Goal: Task Accomplishment & Management: Complete application form

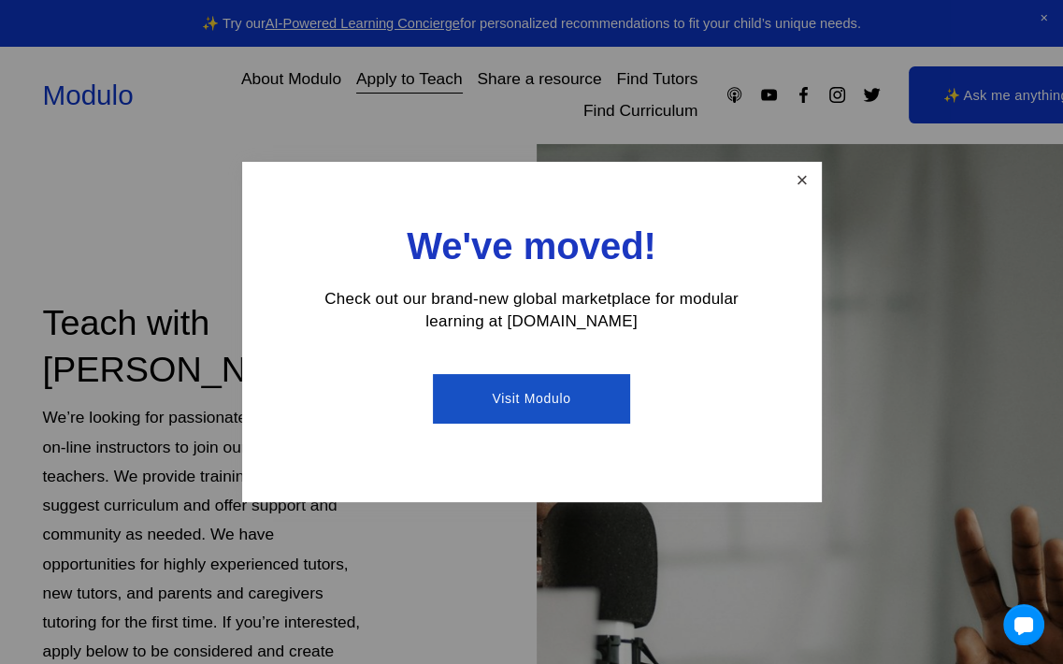
click at [804, 182] on link "Close" at bounding box center [801, 181] width 33 height 33
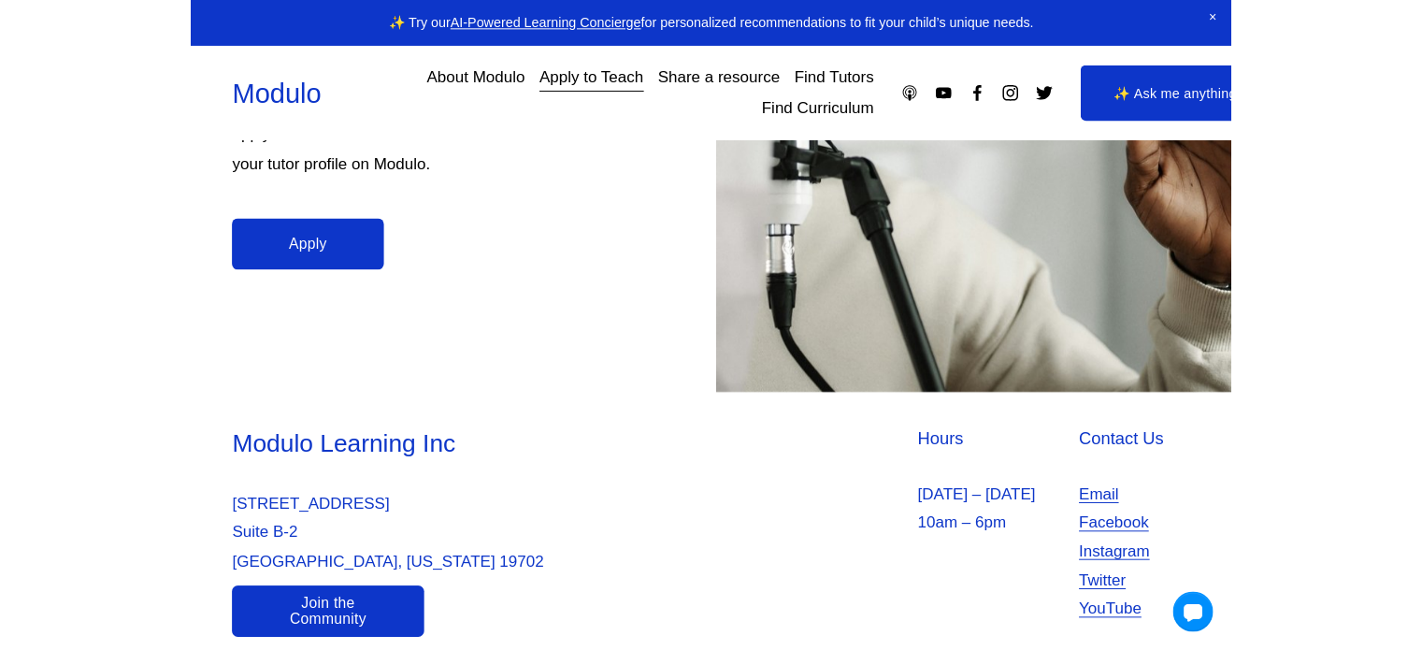
scroll to position [532, 0]
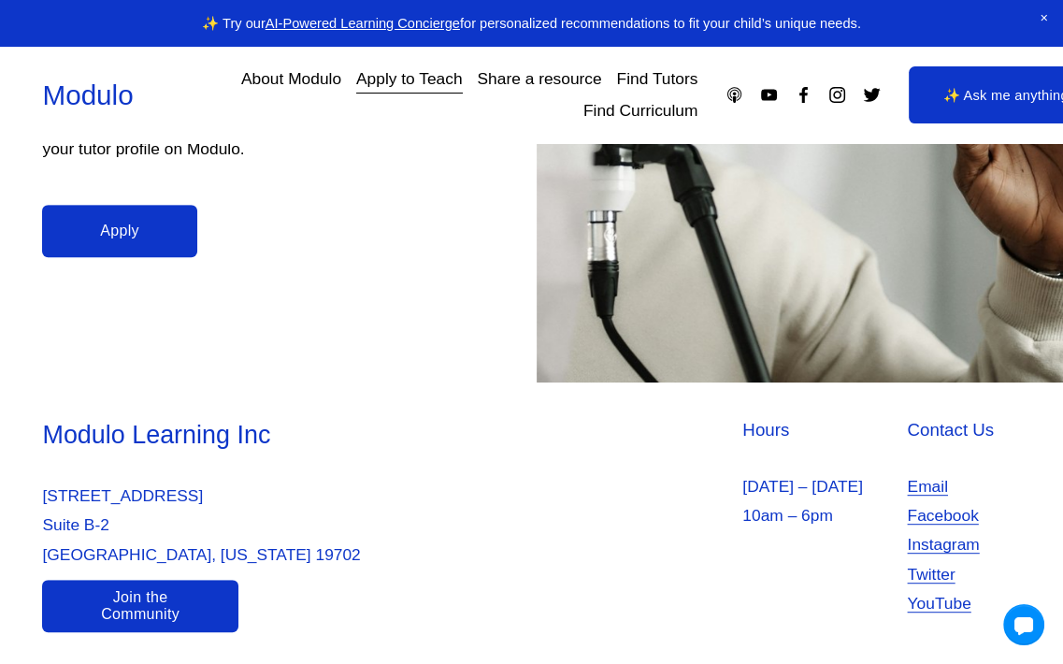
click at [199, 616] on link "Join the Community" at bounding box center [139, 606] width 195 height 52
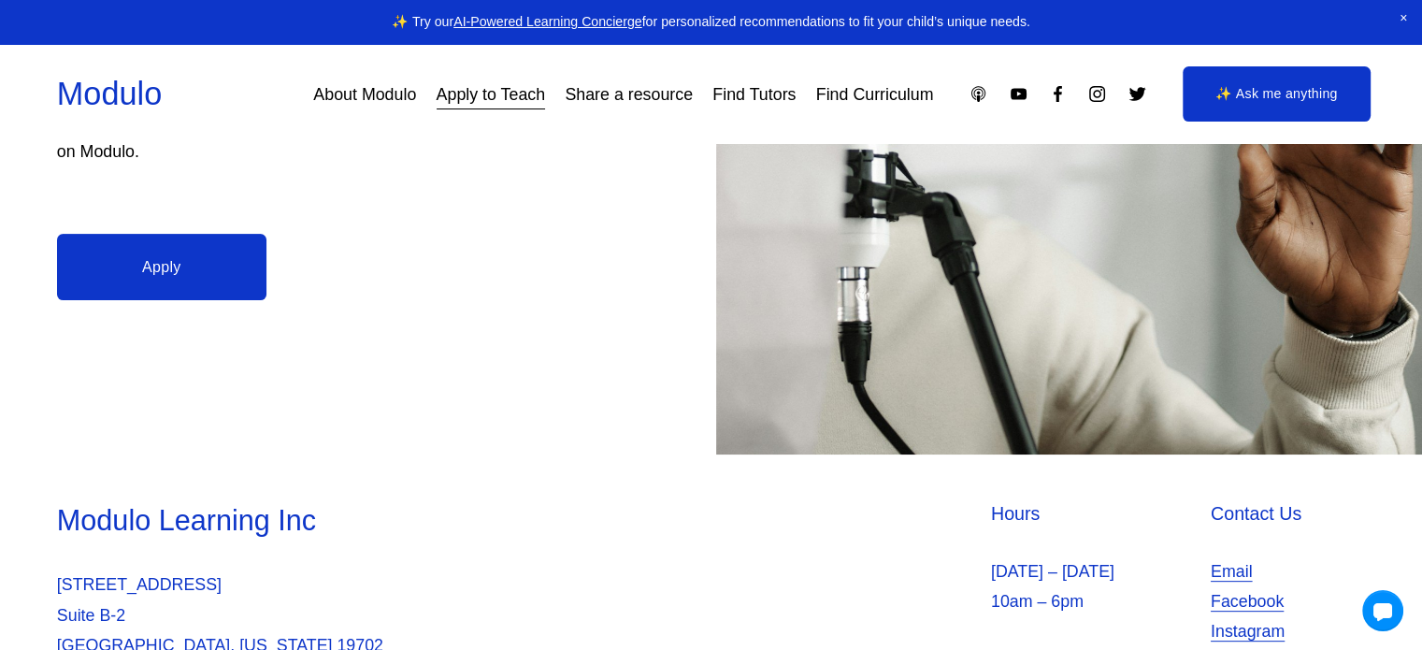
scroll to position [531, 0]
click at [520, 96] on link "Apply to Teach" at bounding box center [491, 95] width 109 height 34
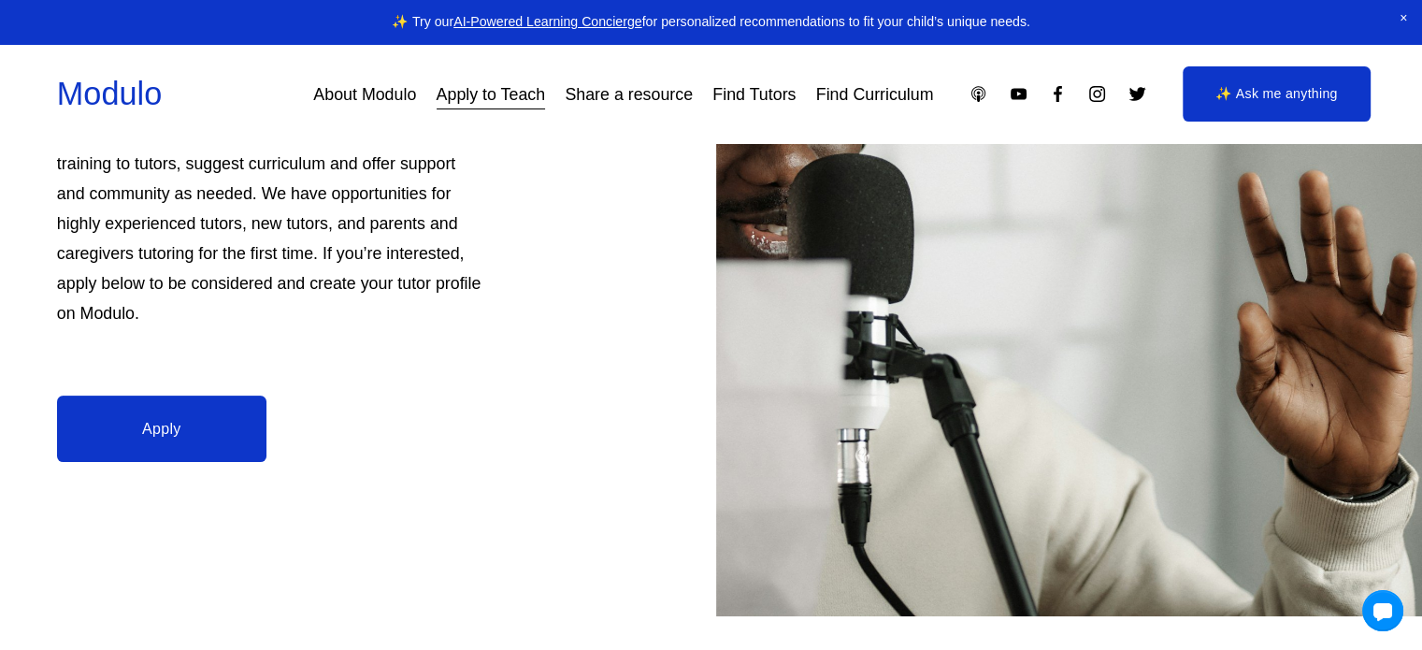
scroll to position [379, 0]
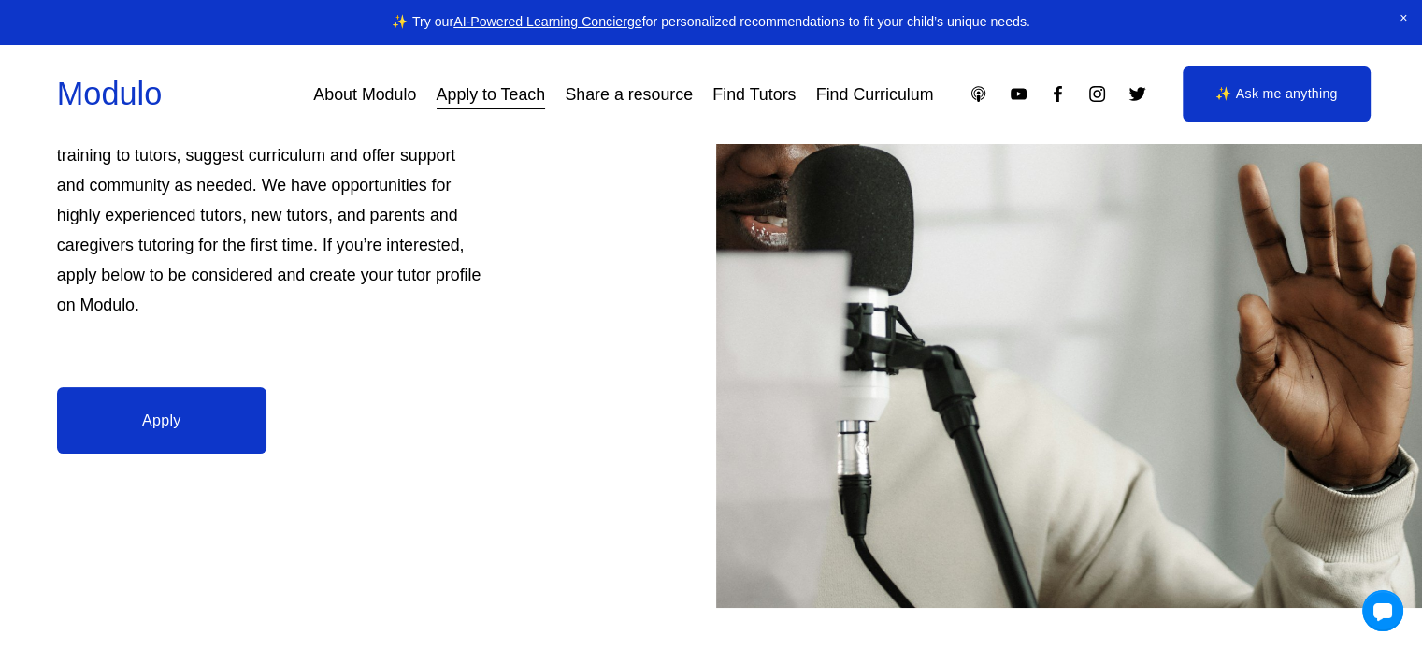
click at [139, 421] on link "Apply" at bounding box center [161, 420] width 209 height 66
